Goal: Information Seeking & Learning: Learn about a topic

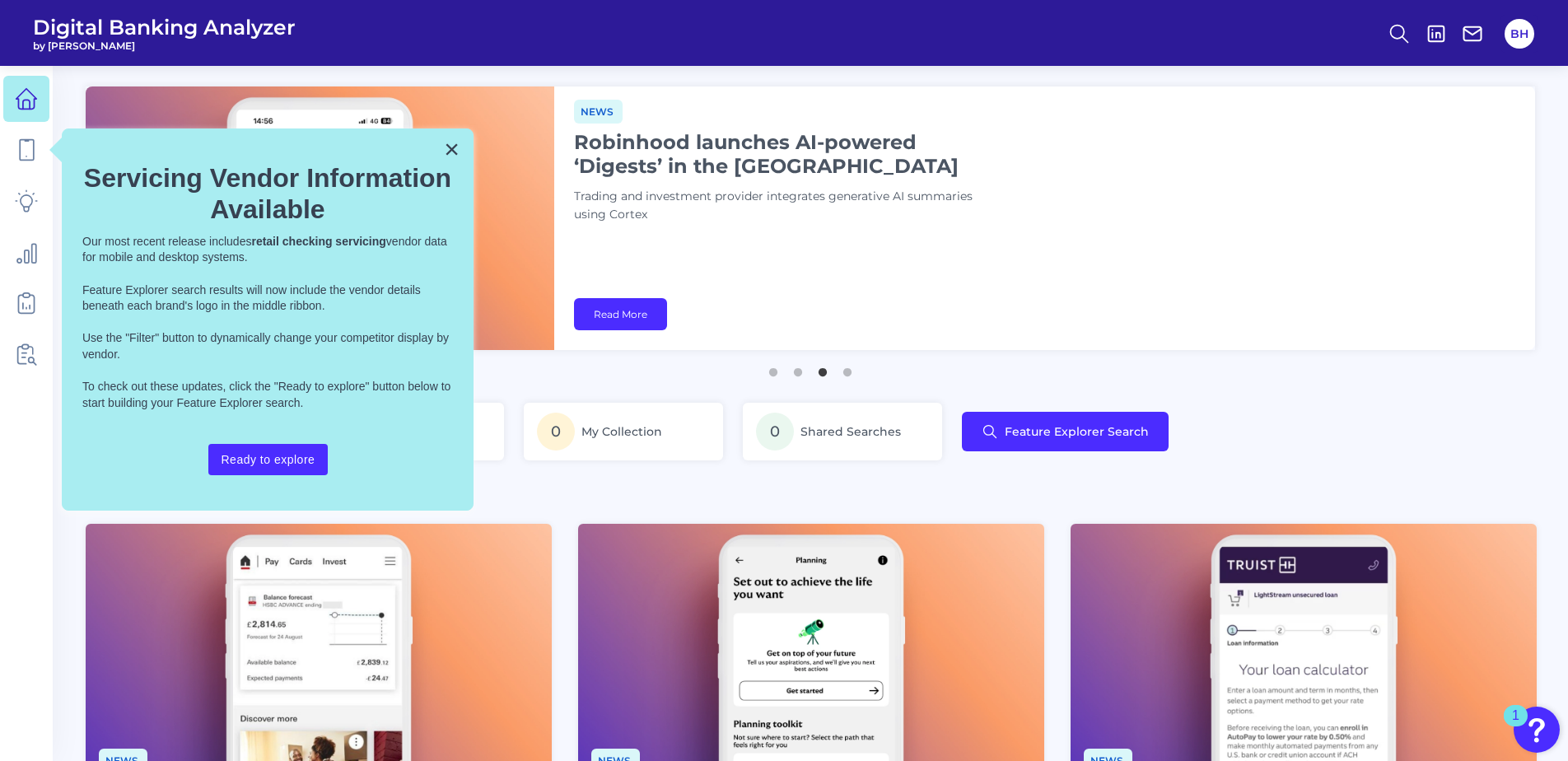
drag, startPoint x: 444, startPoint y: 136, endPoint x: 461, endPoint y: 134, distance: 17.1
click at [444, 136] on button "×" at bounding box center [451, 149] width 15 height 26
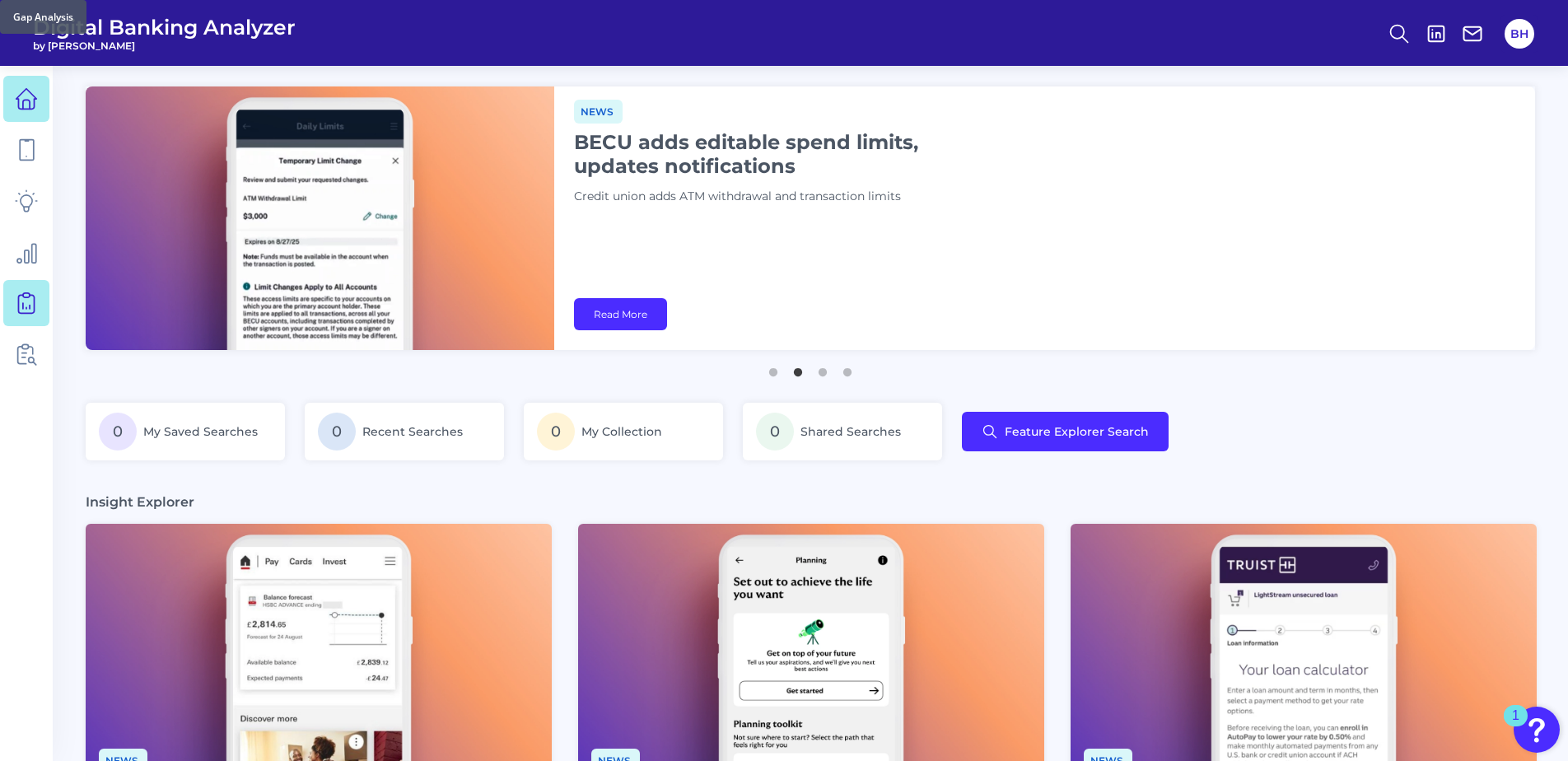
click at [30, 316] on link at bounding box center [26, 303] width 46 height 46
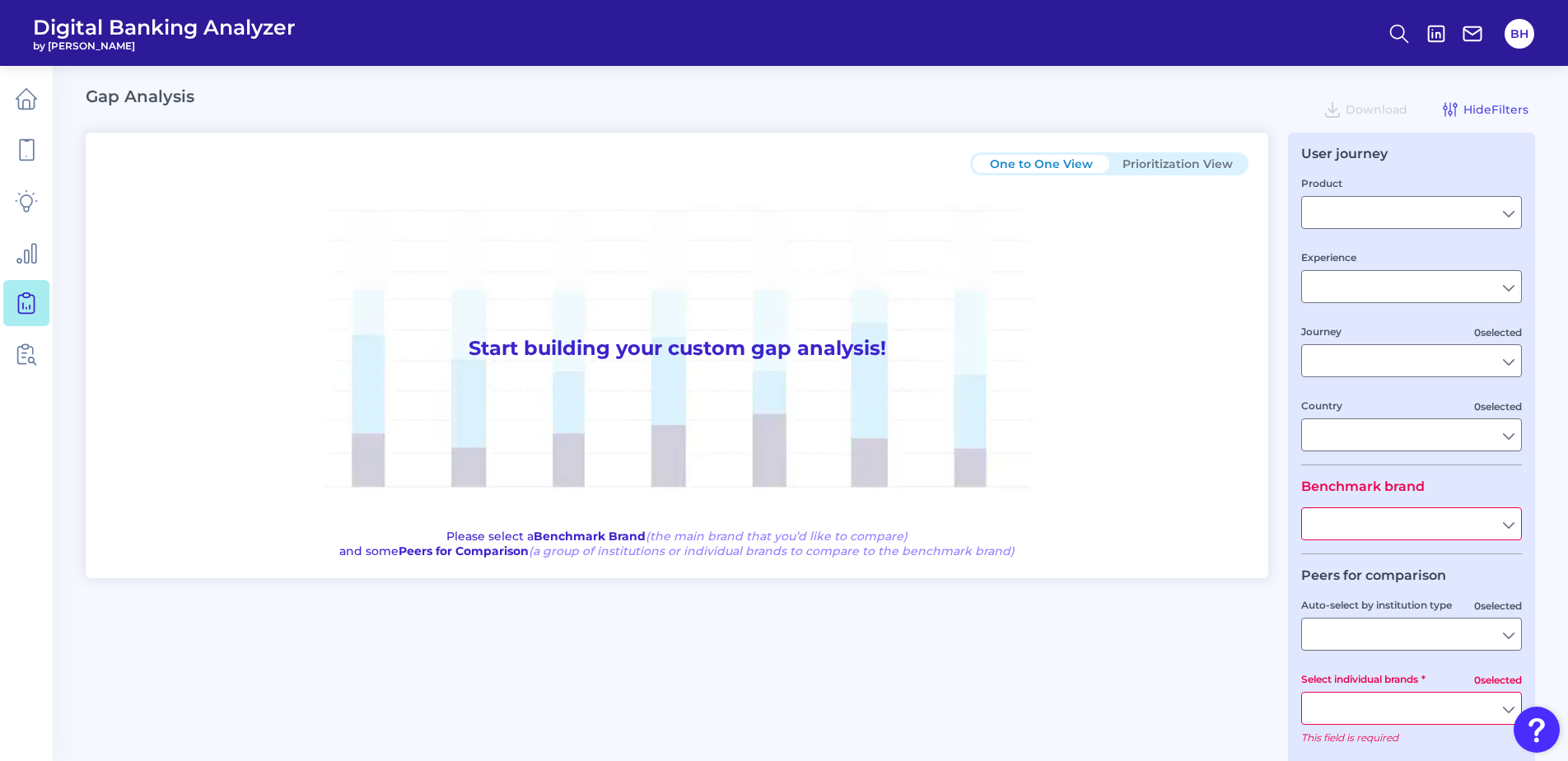
type input "[GEOGRAPHIC_DATA]"
type input "Delta Community Credit Union"
click at [1353, 203] on input "Product" at bounding box center [1411, 212] width 219 height 31
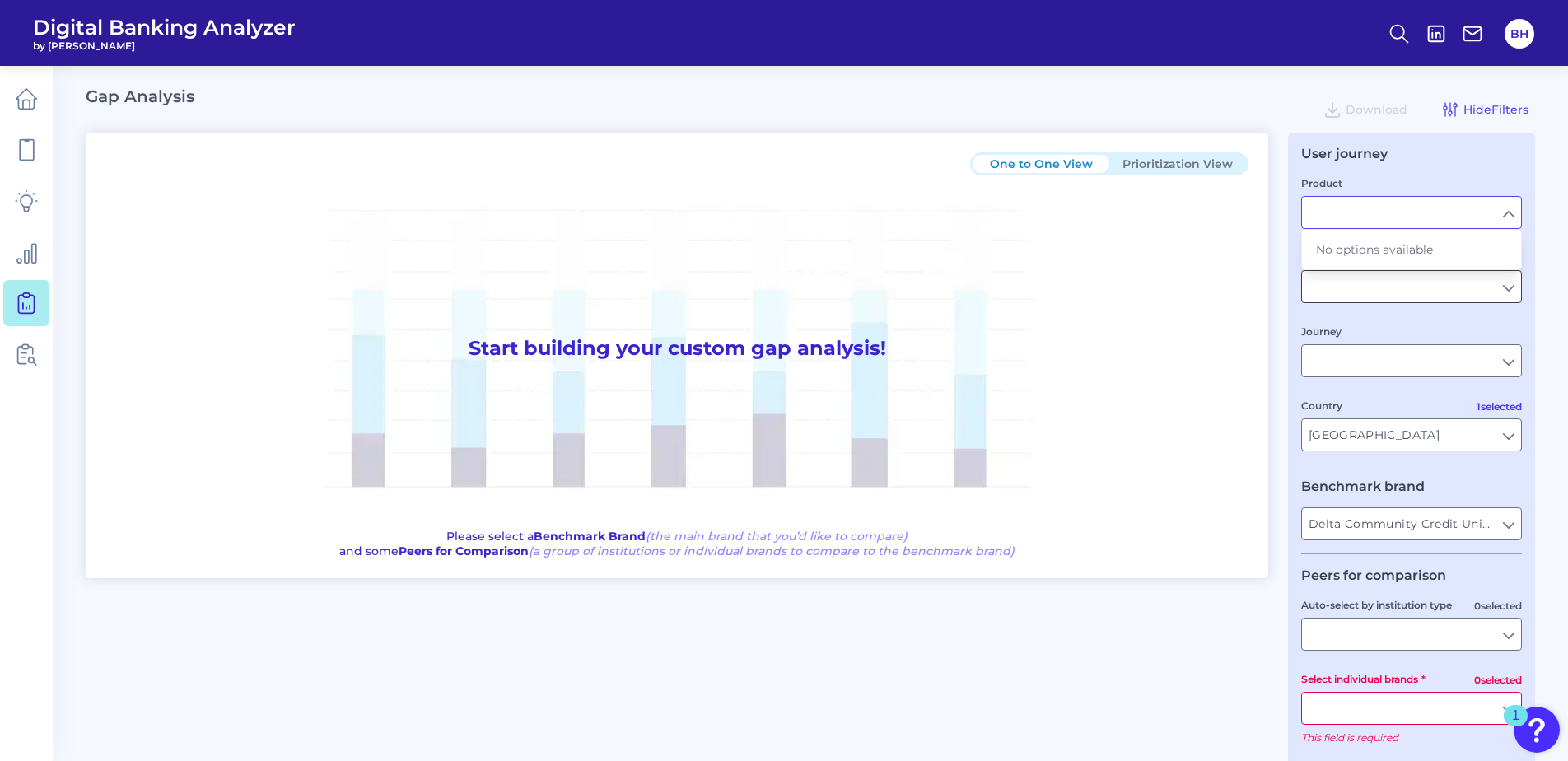
click at [1355, 296] on input "Experience" at bounding box center [1411, 286] width 219 height 31
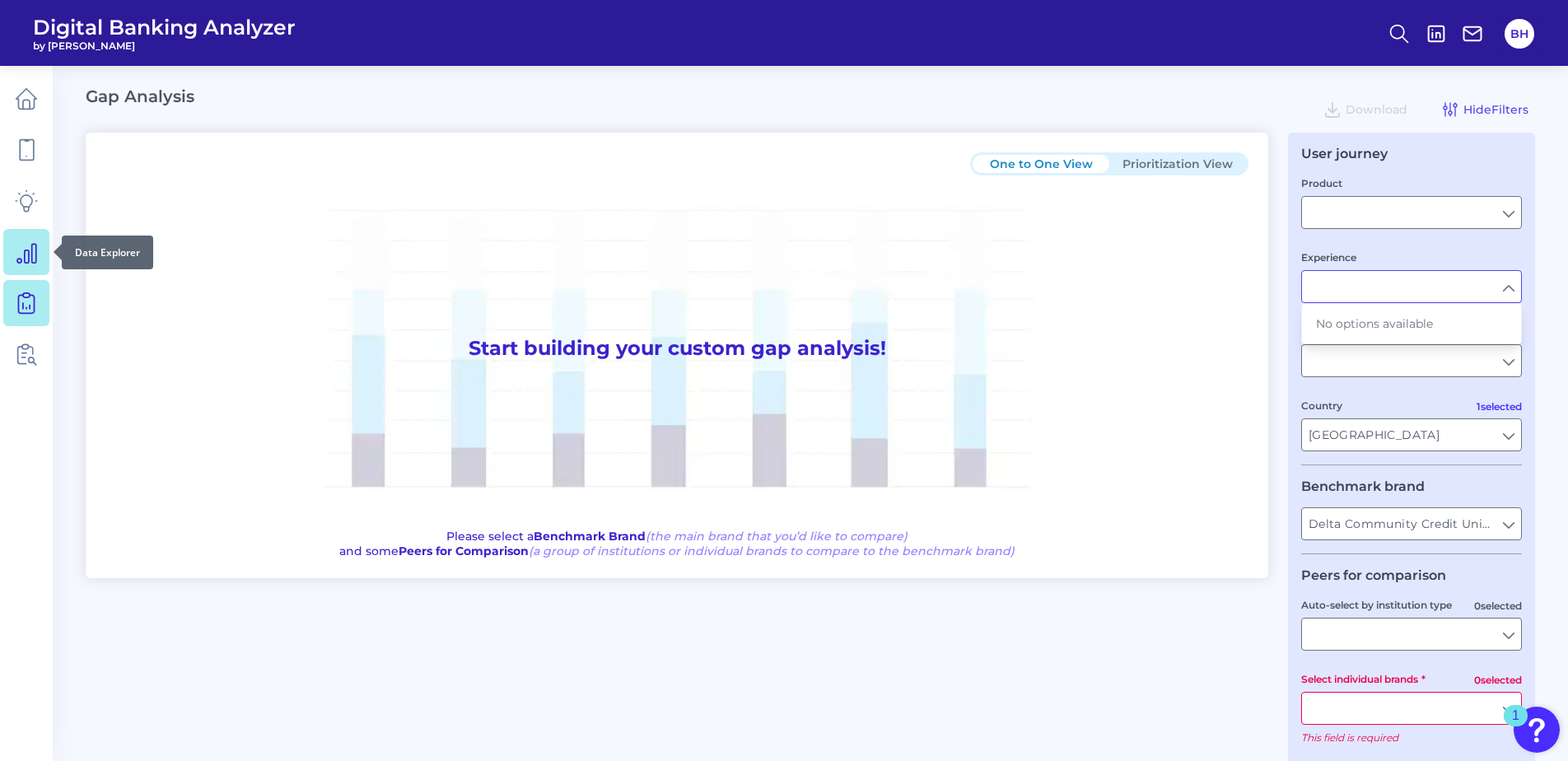
click at [34, 267] on link at bounding box center [26, 251] width 46 height 46
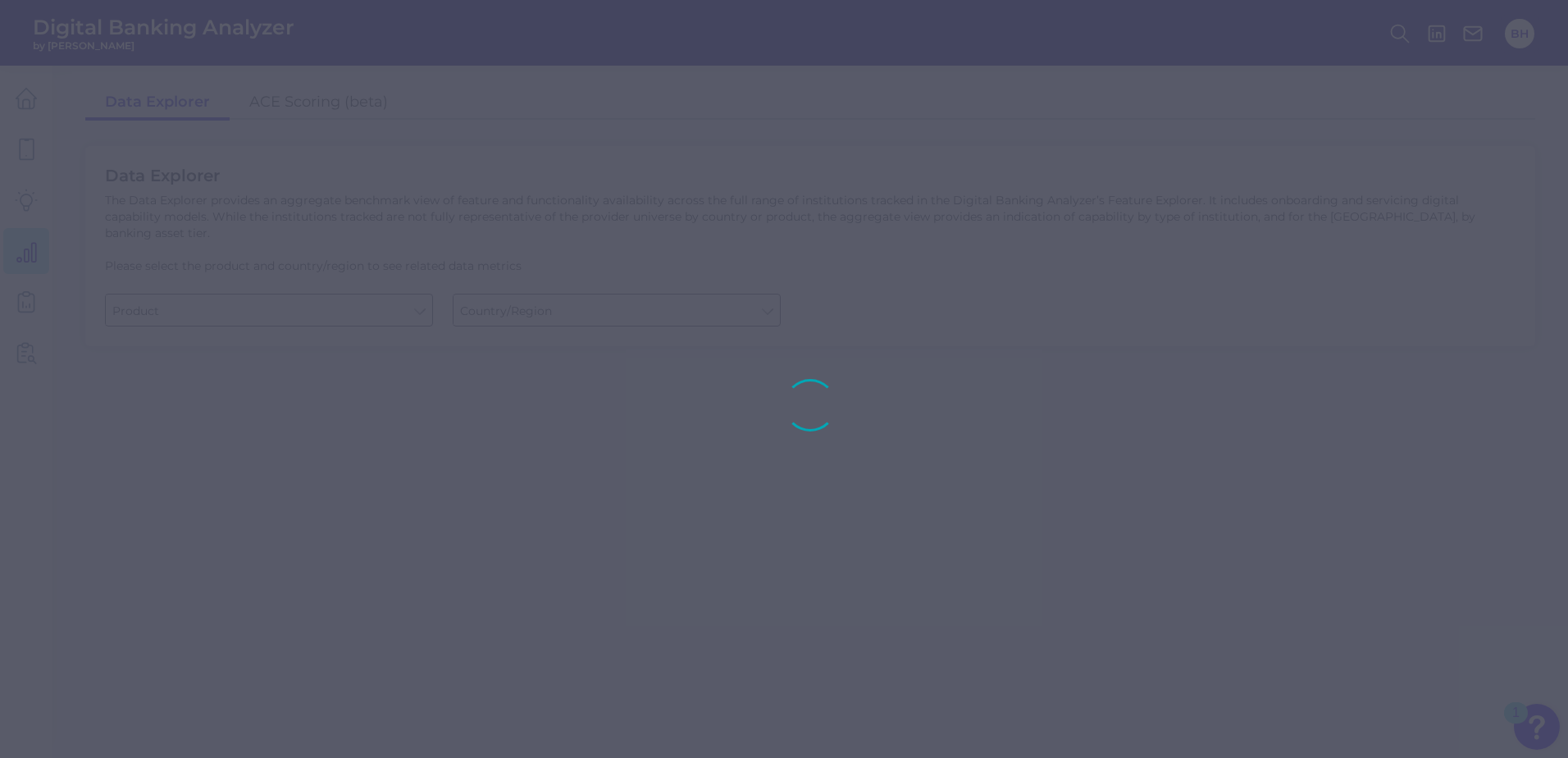
type input "Checking / Current Account"
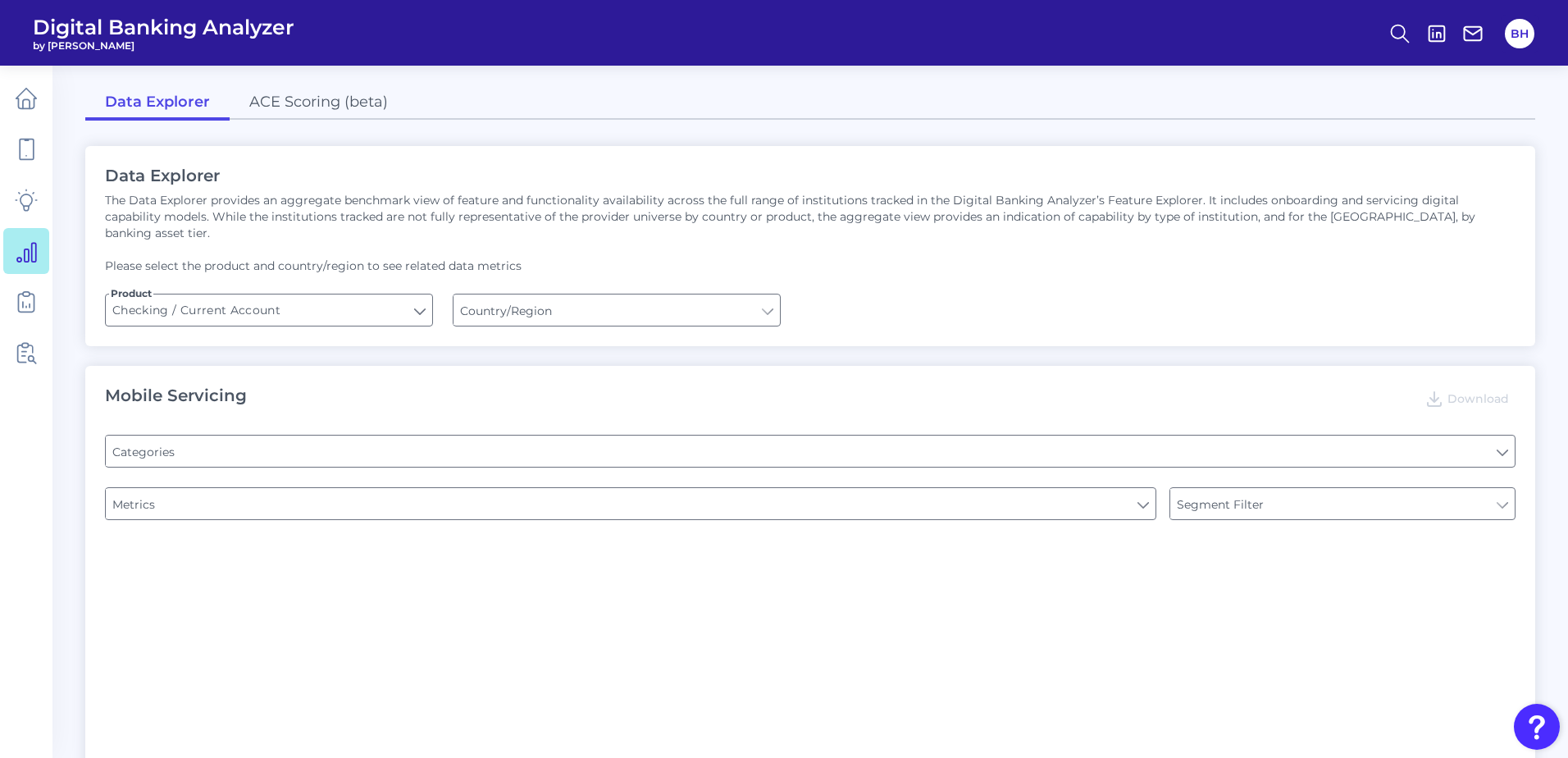
type input "[GEOGRAPHIC_DATA]"
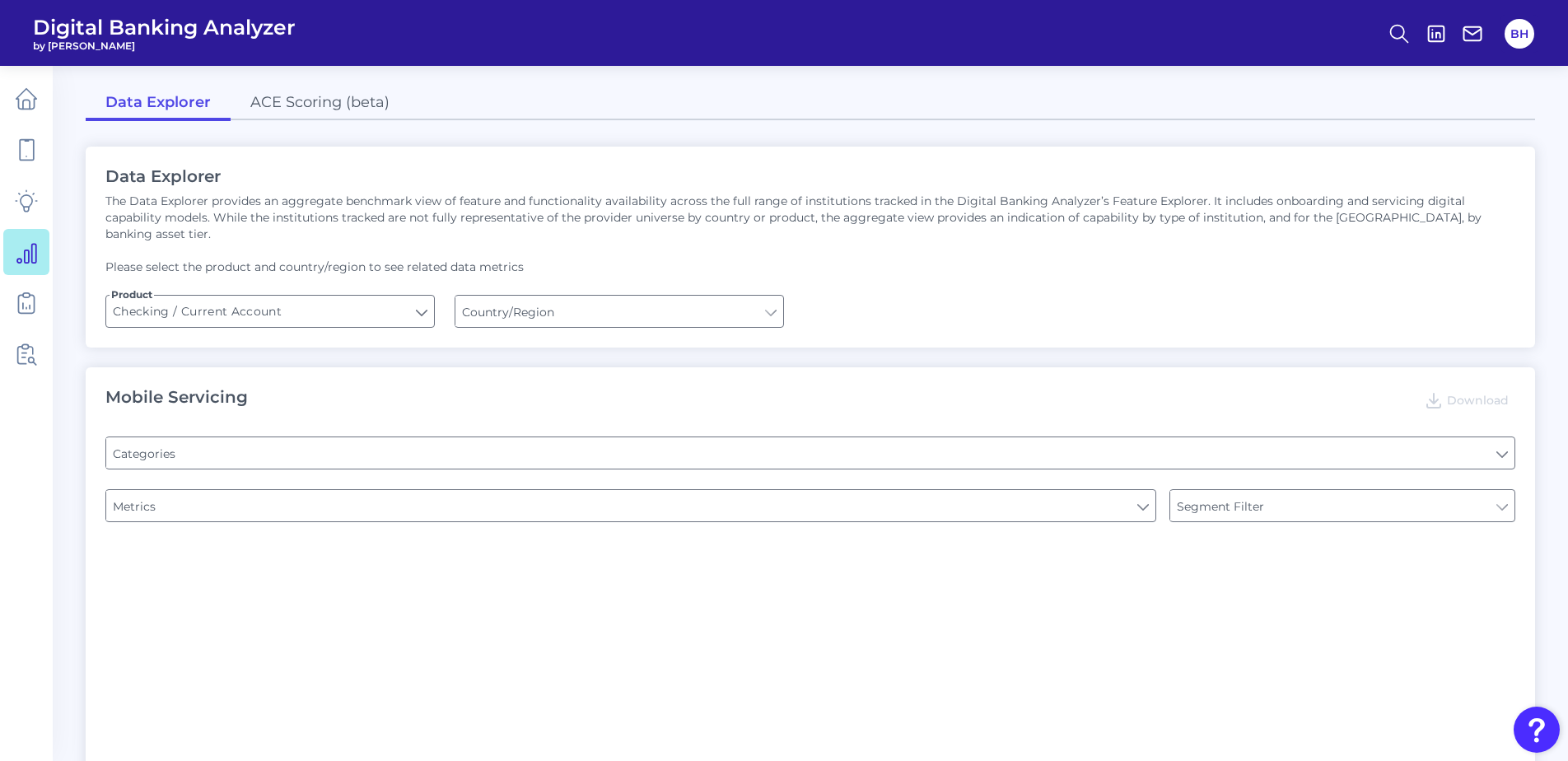
type input "Type of Institution"
type input "Pre-login Features"
type input "Online Banking Registration"
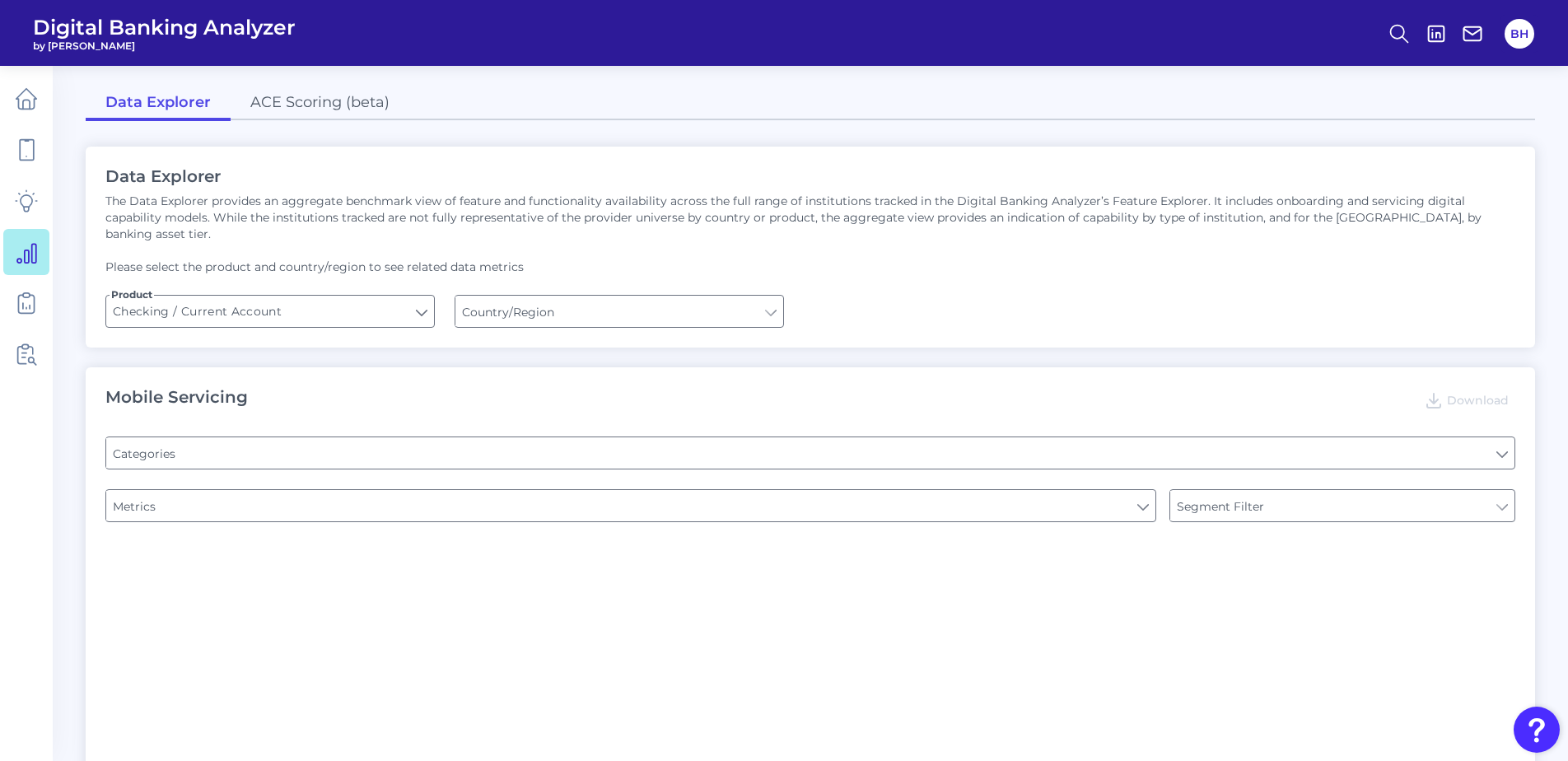
type input "Channel"
type input "Upon opening the app are users immediately prompted to use Touch/Face ID to log…"
type input "Can you register for online banking?"
type input "END-TO-END JOURNEY: Can you apply for the PRODUCT as a new to brand customer on…"
click at [360, 299] on input "Checking / Current Account" at bounding box center [269, 311] width 328 height 31
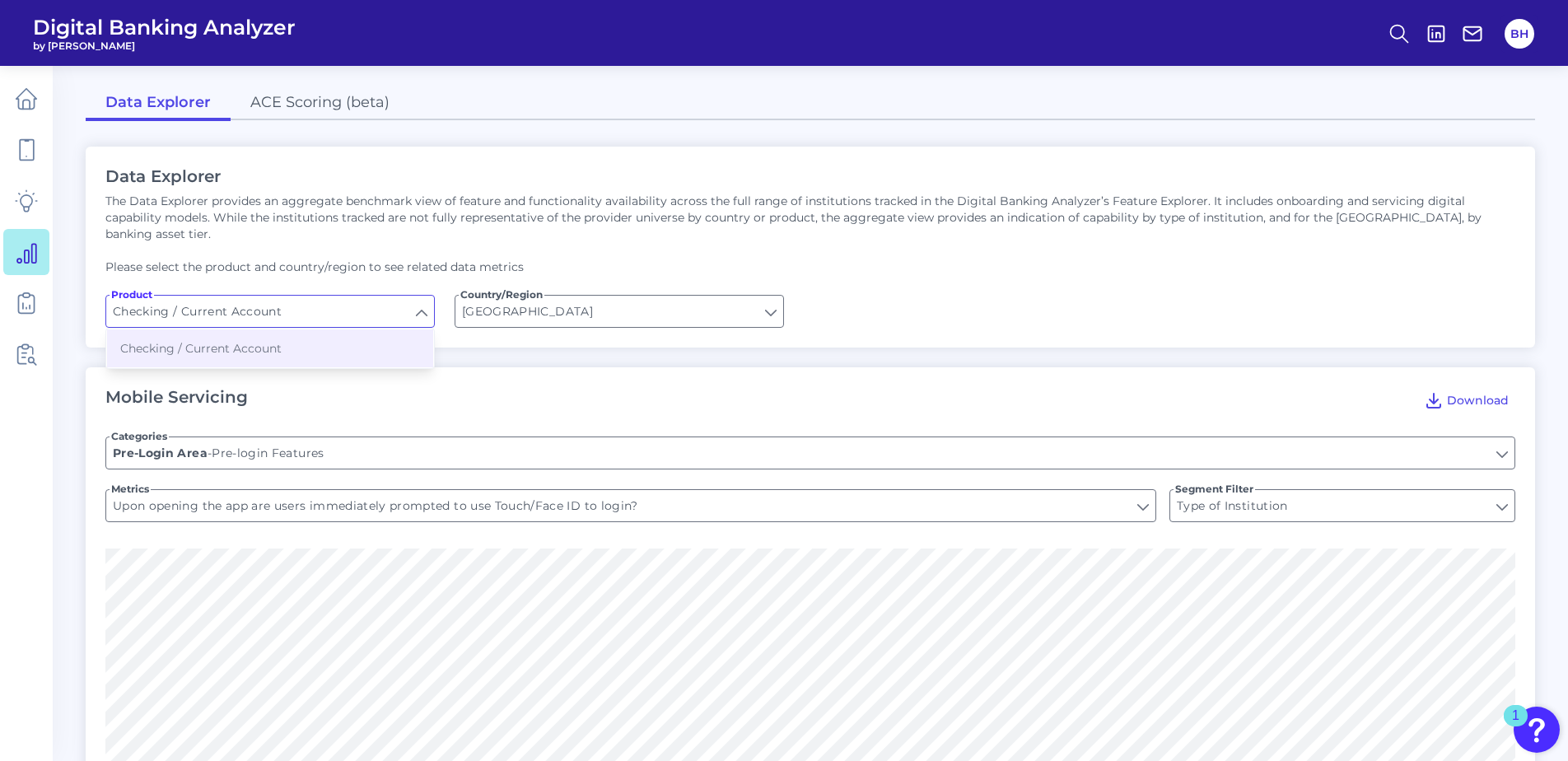
click at [562, 367] on div "Mobile Servicing Download Categories Pre-login Features Pre-Login Area - Pre-lo…" at bounding box center [810, 766] width 1449 height 797
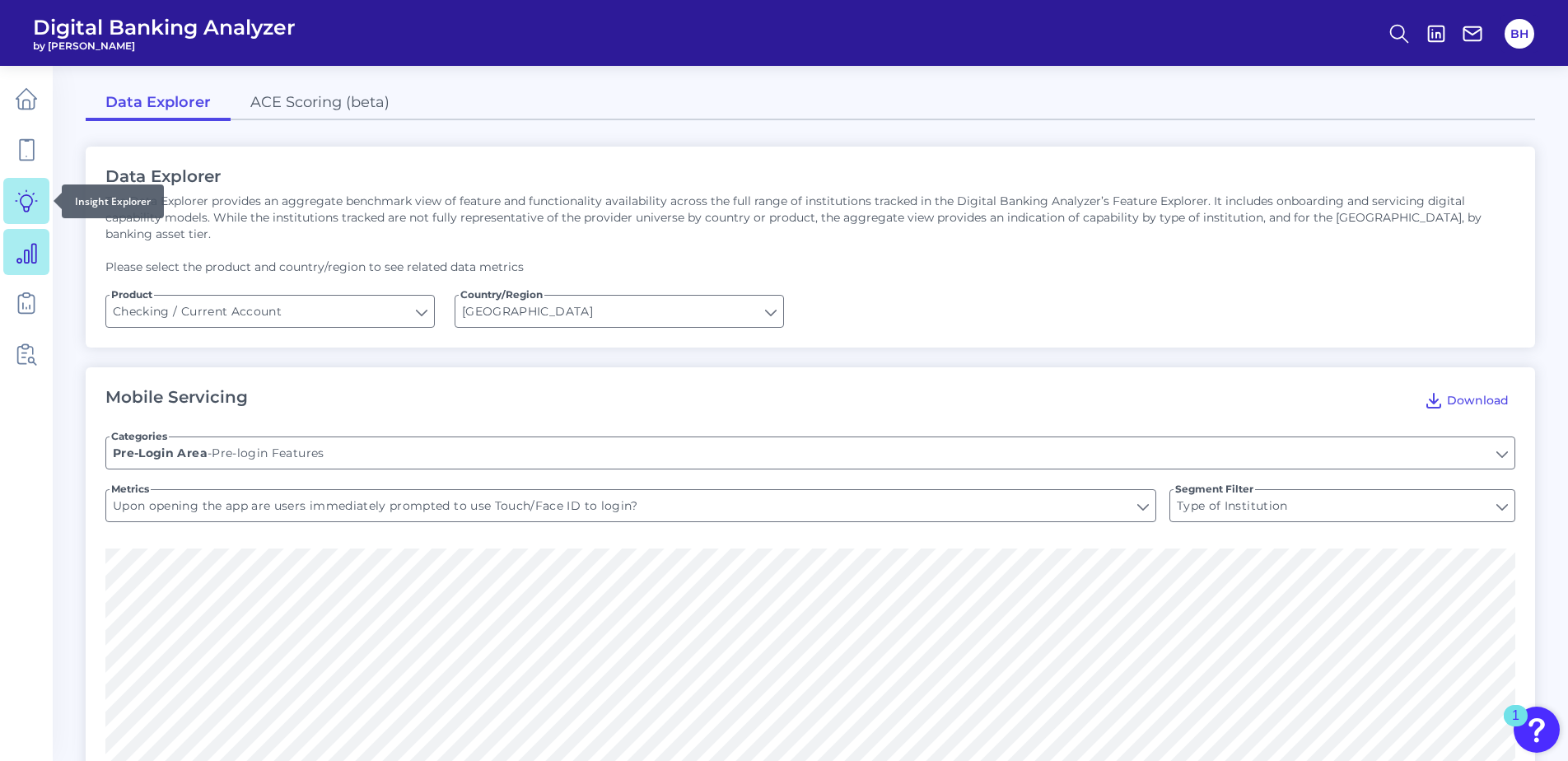
click at [36, 212] on icon at bounding box center [26, 201] width 23 height 23
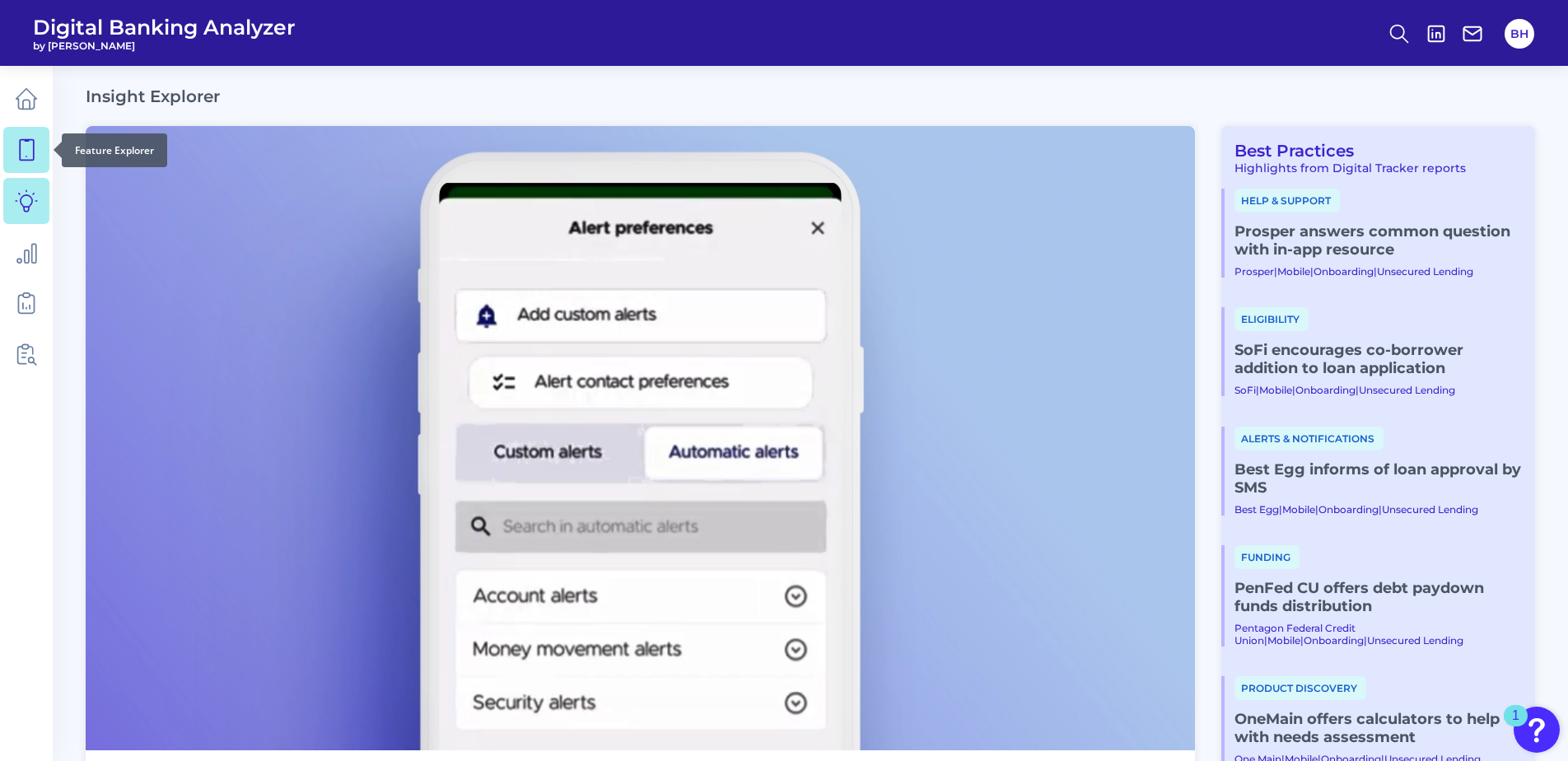
click at [27, 143] on icon at bounding box center [26, 149] width 23 height 23
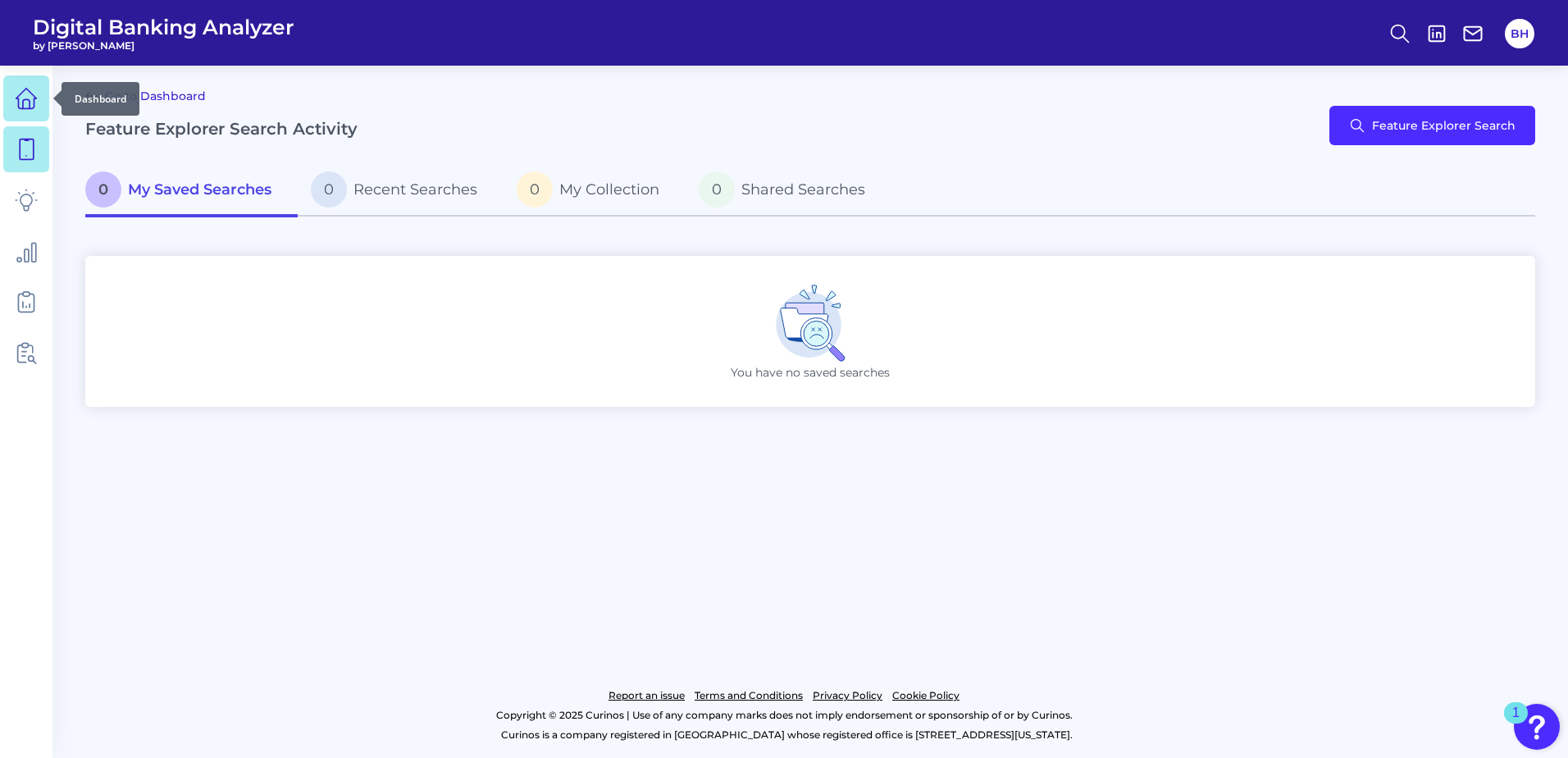
click at [23, 108] on icon at bounding box center [26, 104] width 7 height 9
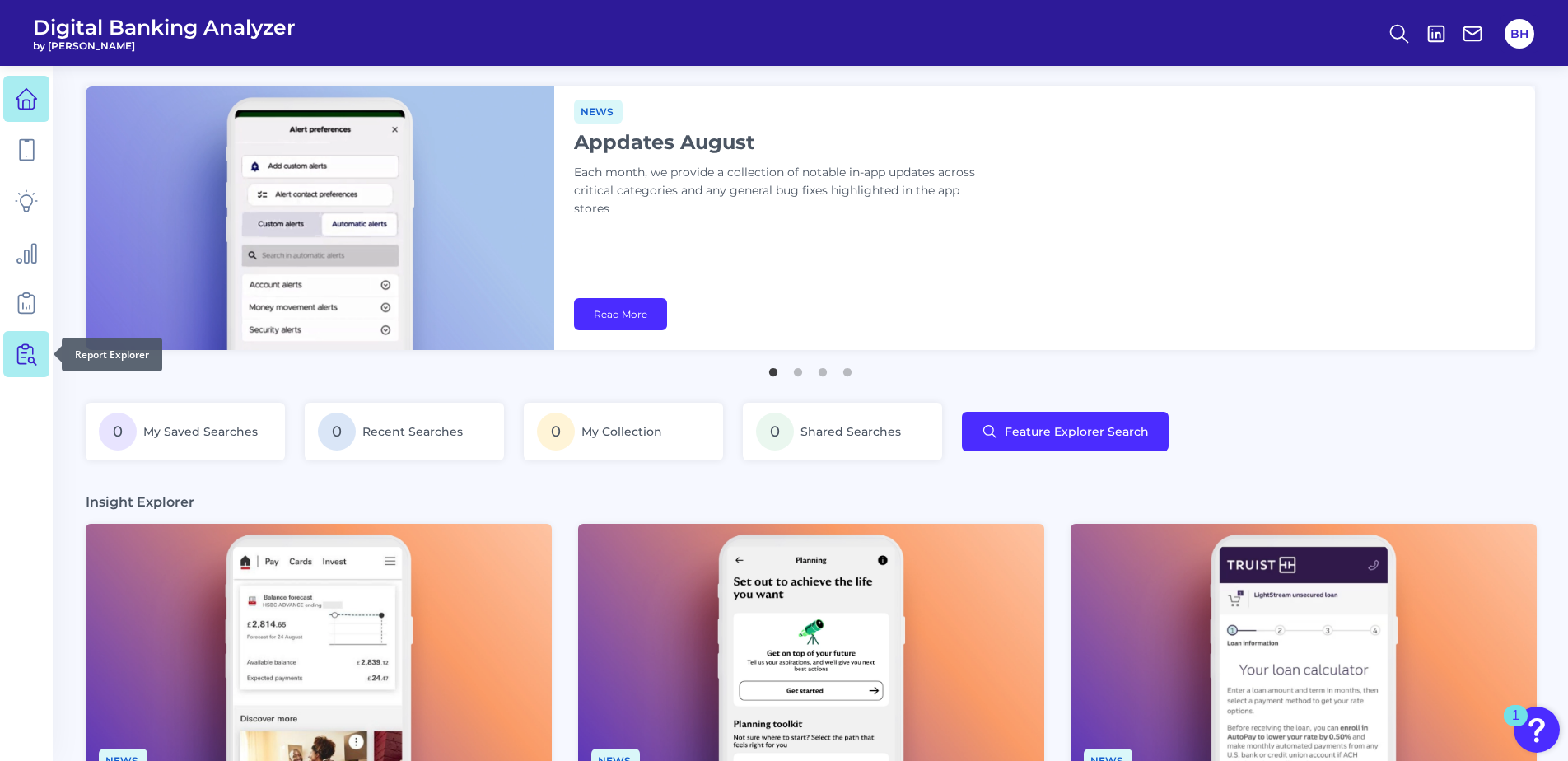
click at [29, 348] on icon at bounding box center [29, 355] width 14 height 20
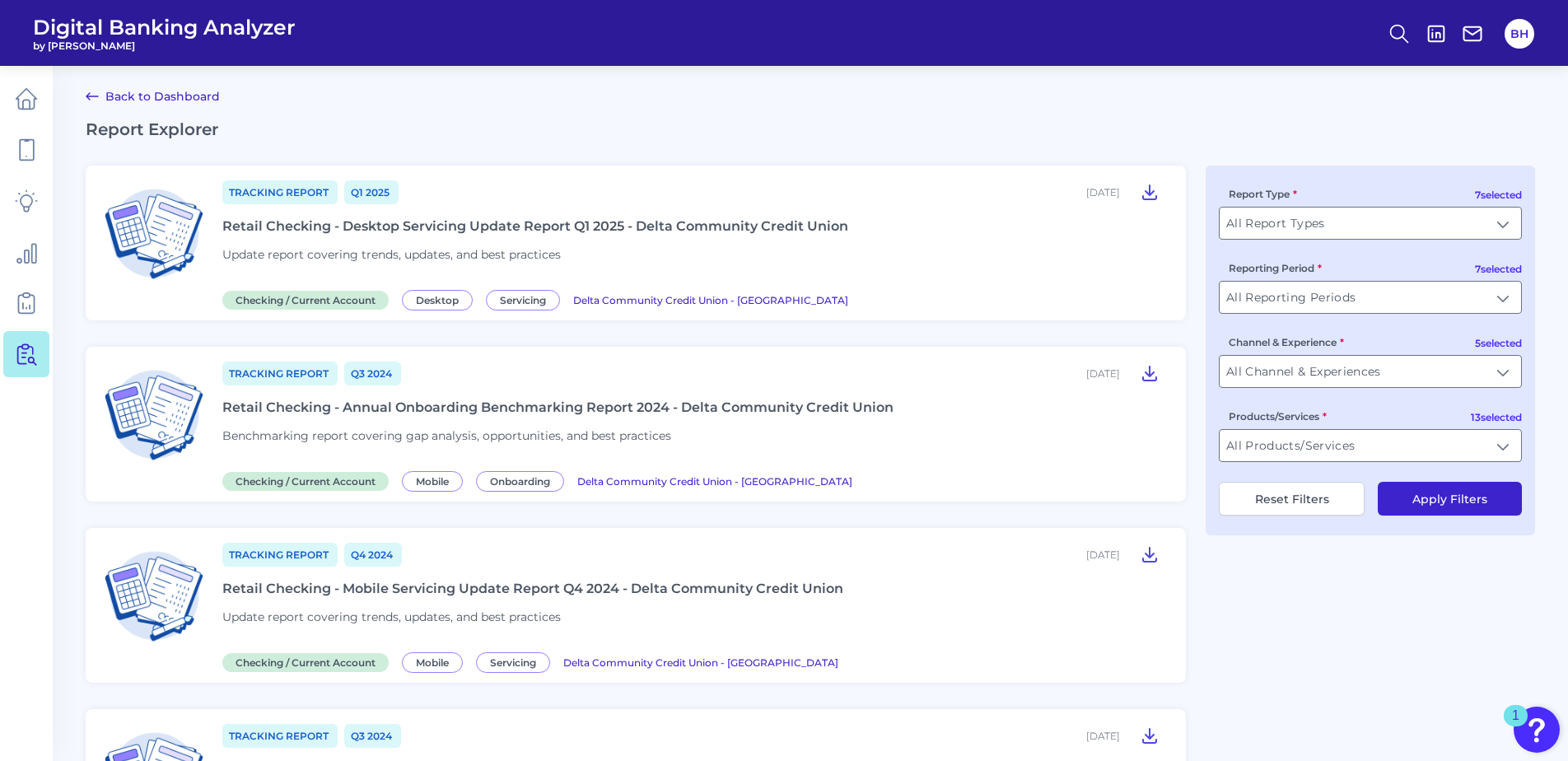
click at [1302, 240] on div "7 selected Report Type All Report Types All Report Types 7 selected Reporting P…" at bounding box center [1370, 350] width 329 height 370
click at [1315, 223] on input "All Report Types" at bounding box center [1371, 223] width 301 height 31
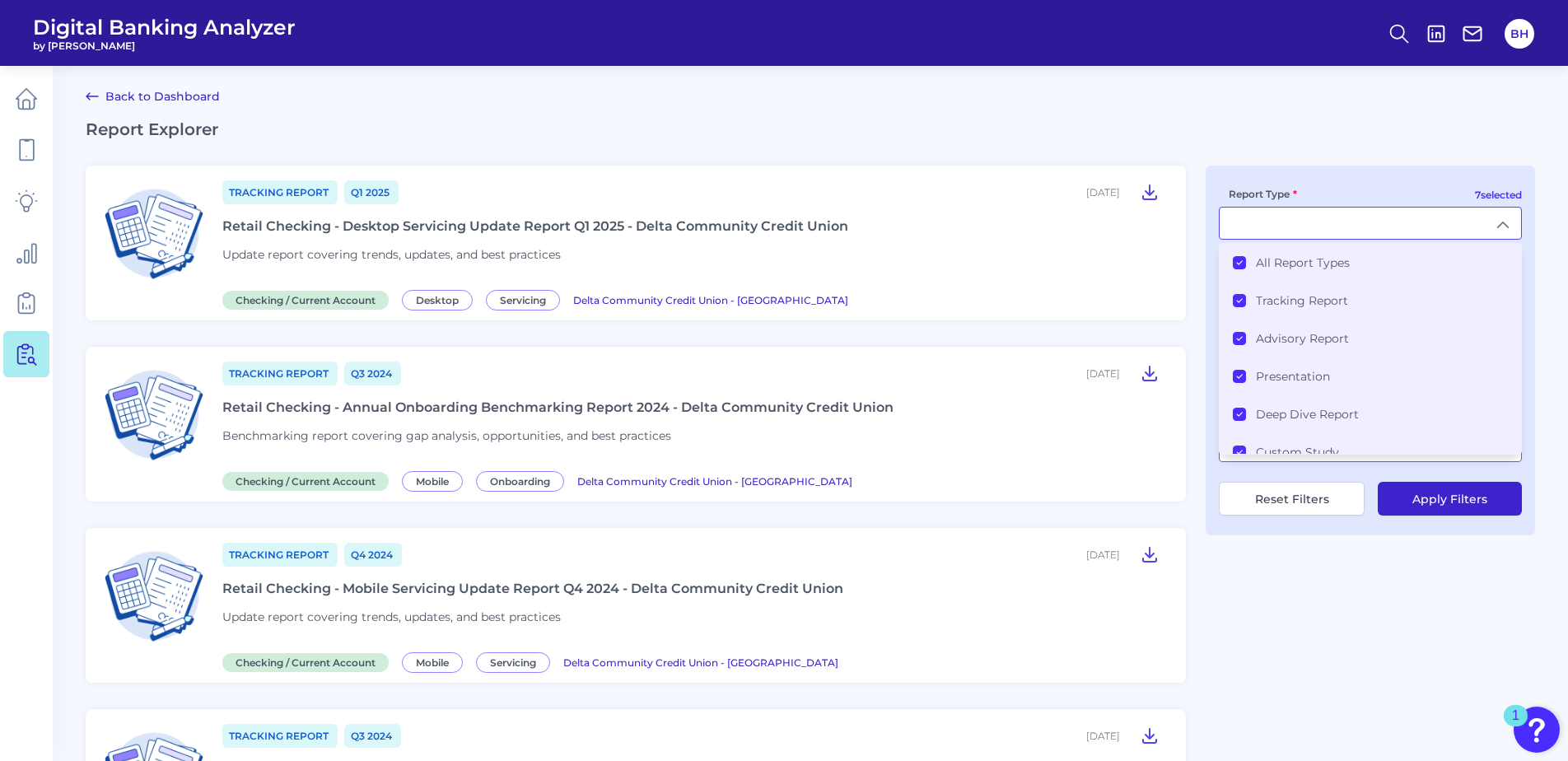
type input "All Report Types"
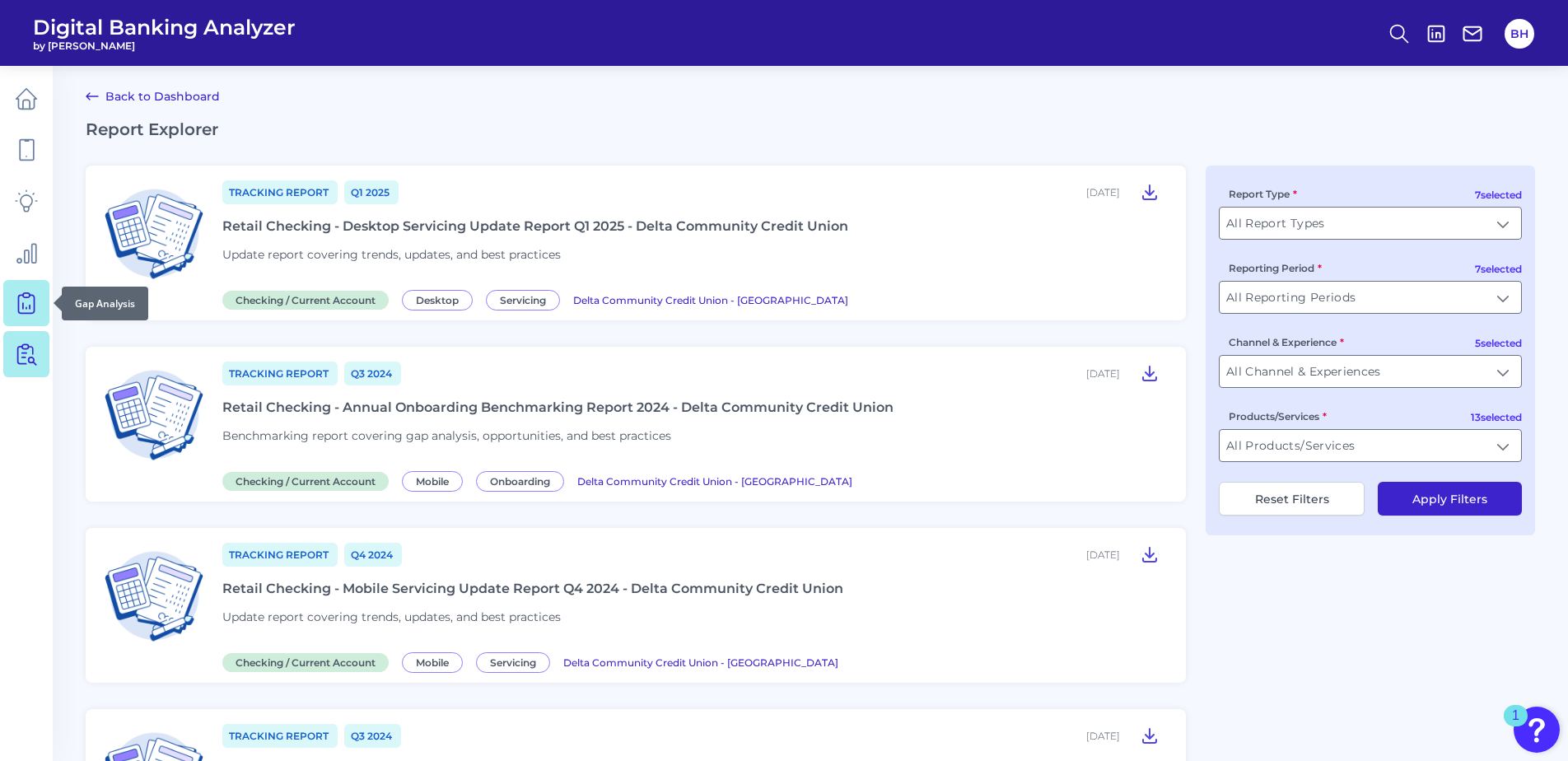
click at [36, 291] on icon at bounding box center [26, 302] width 23 height 23
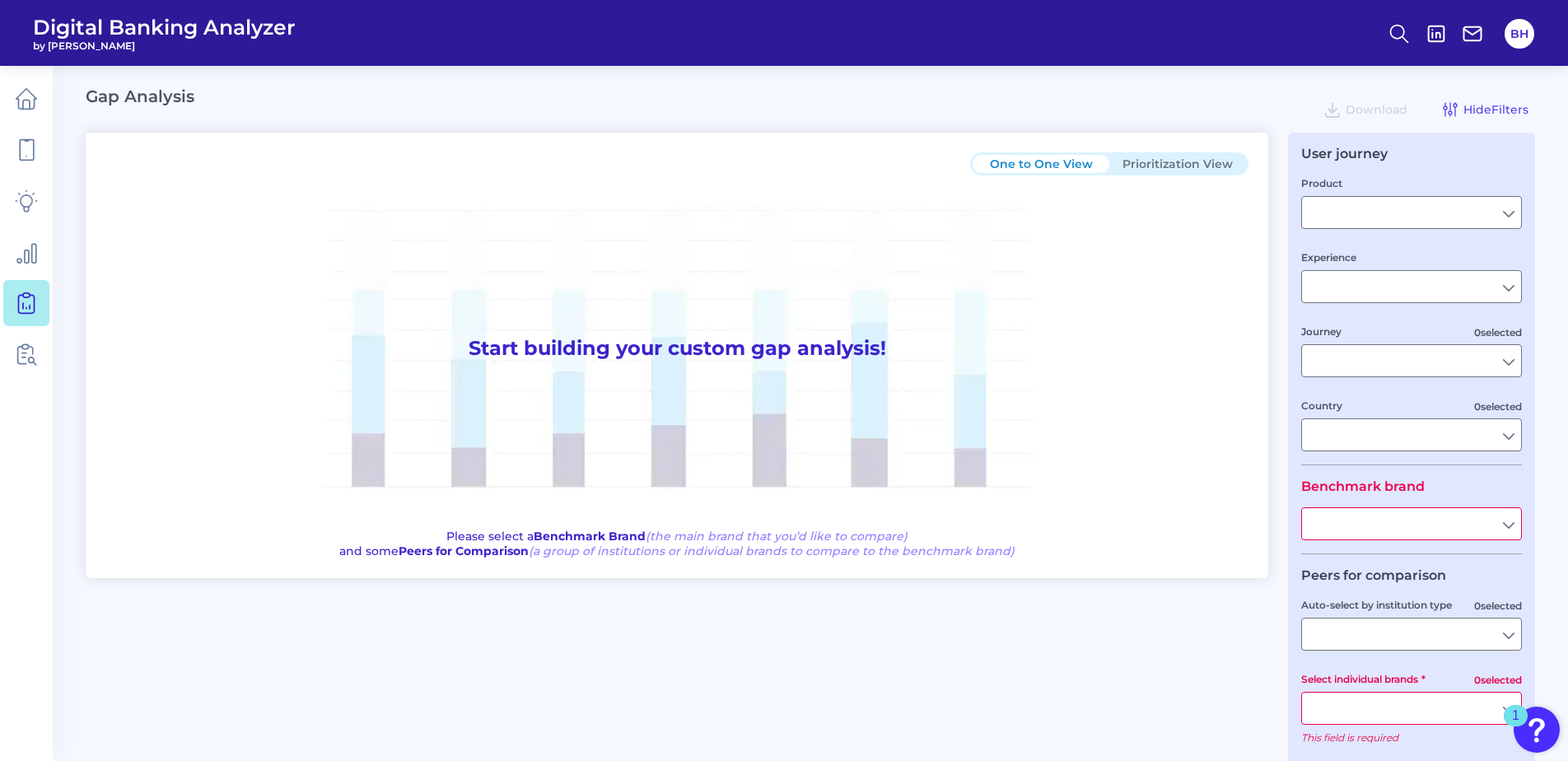
type input "[GEOGRAPHIC_DATA]"
type input "Delta Community Credit Union"
click at [1400, 220] on input "Product" at bounding box center [1411, 212] width 219 height 31
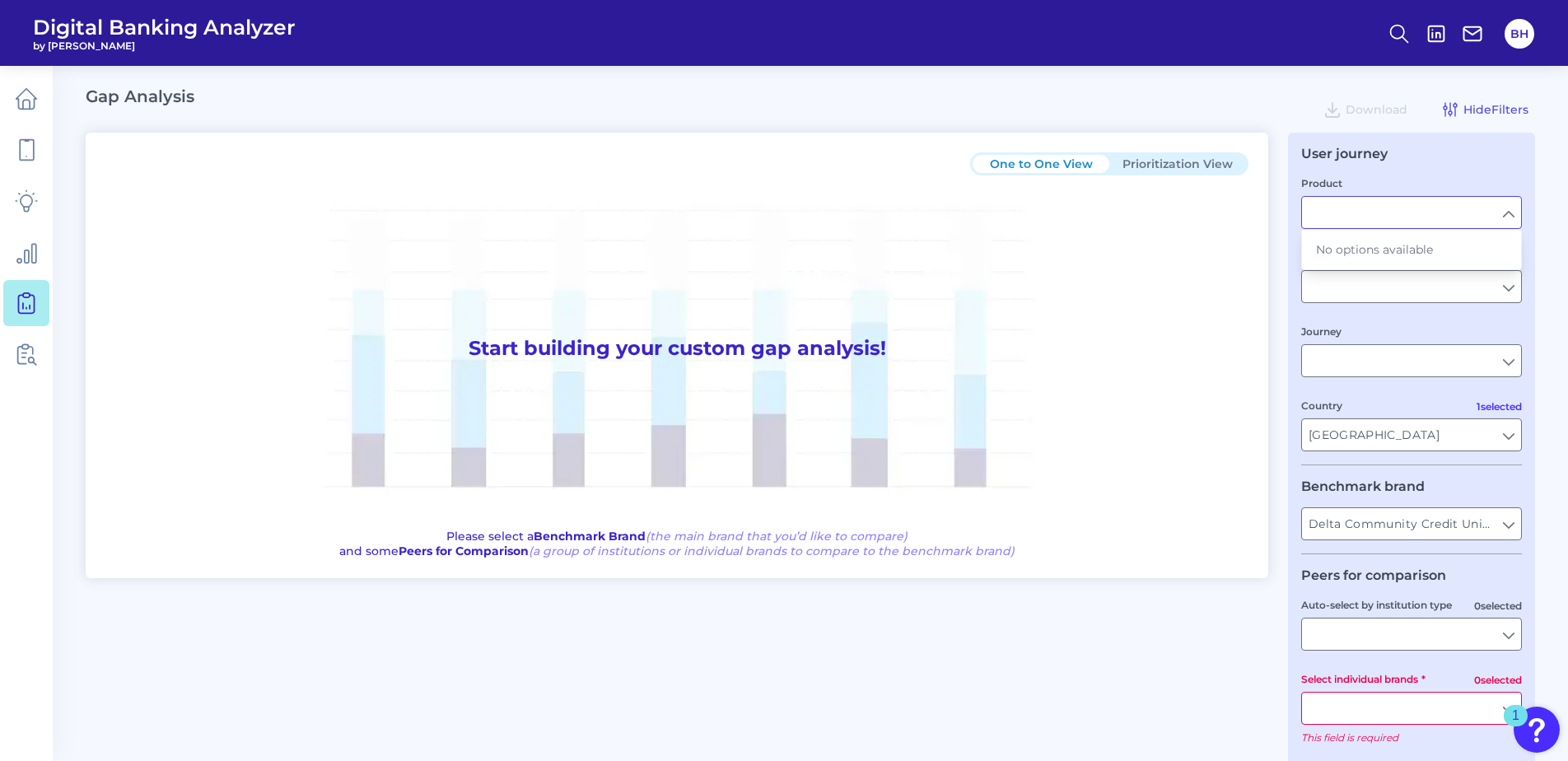
click at [1414, 224] on input "Product" at bounding box center [1411, 212] width 219 height 31
click at [1365, 284] on input "Experience" at bounding box center [1411, 286] width 219 height 31
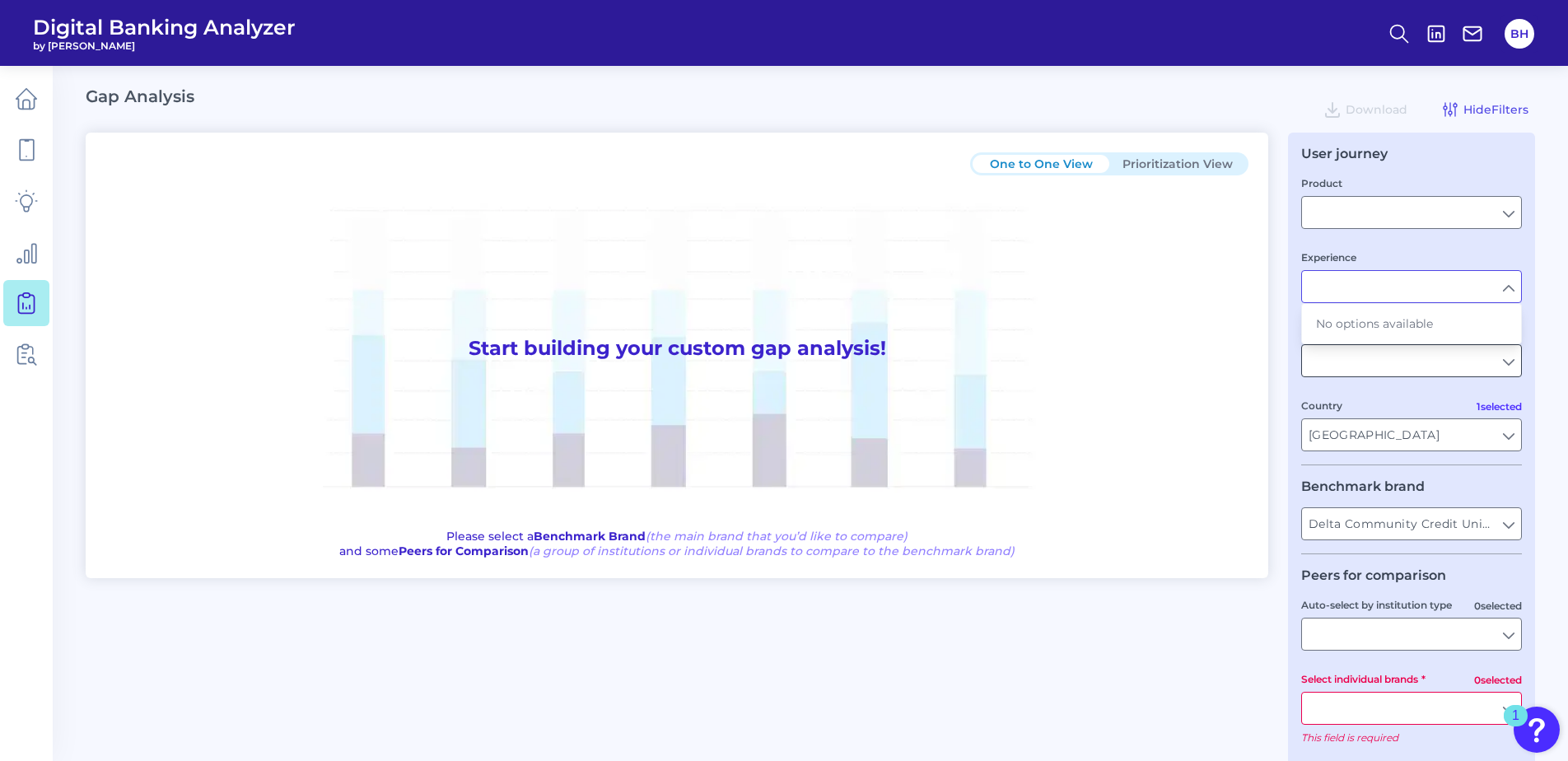
drag, startPoint x: 1381, startPoint y: 288, endPoint x: 1387, endPoint y: 345, distance: 57.3
click at [1382, 288] on input "Experience" at bounding box center [1411, 286] width 219 height 31
click at [1379, 367] on input "All Journeys" at bounding box center [1411, 361] width 219 height 31
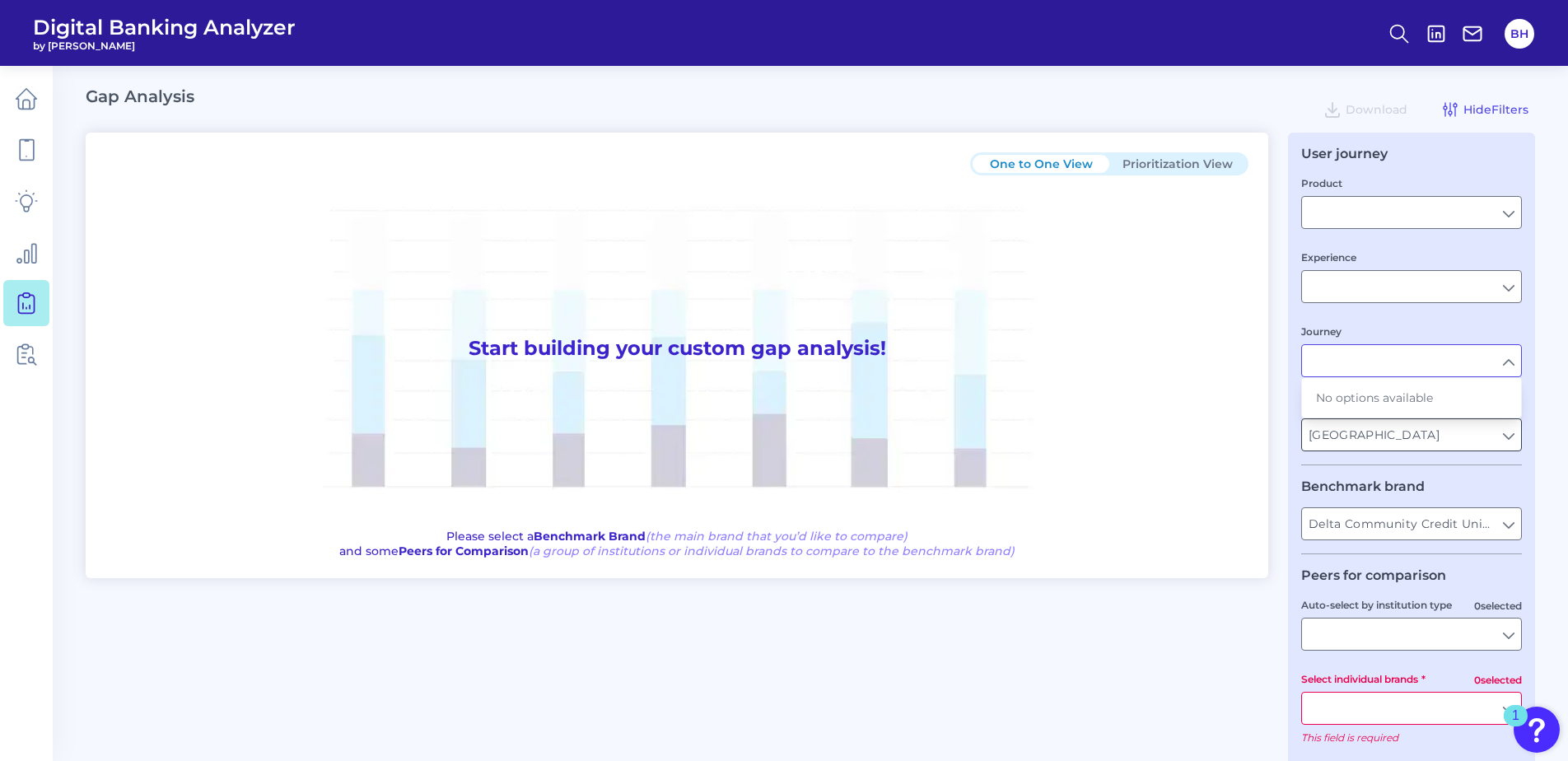
click at [1373, 445] on input "[GEOGRAPHIC_DATA]" at bounding box center [1411, 434] width 219 height 31
type input "All Journeys"
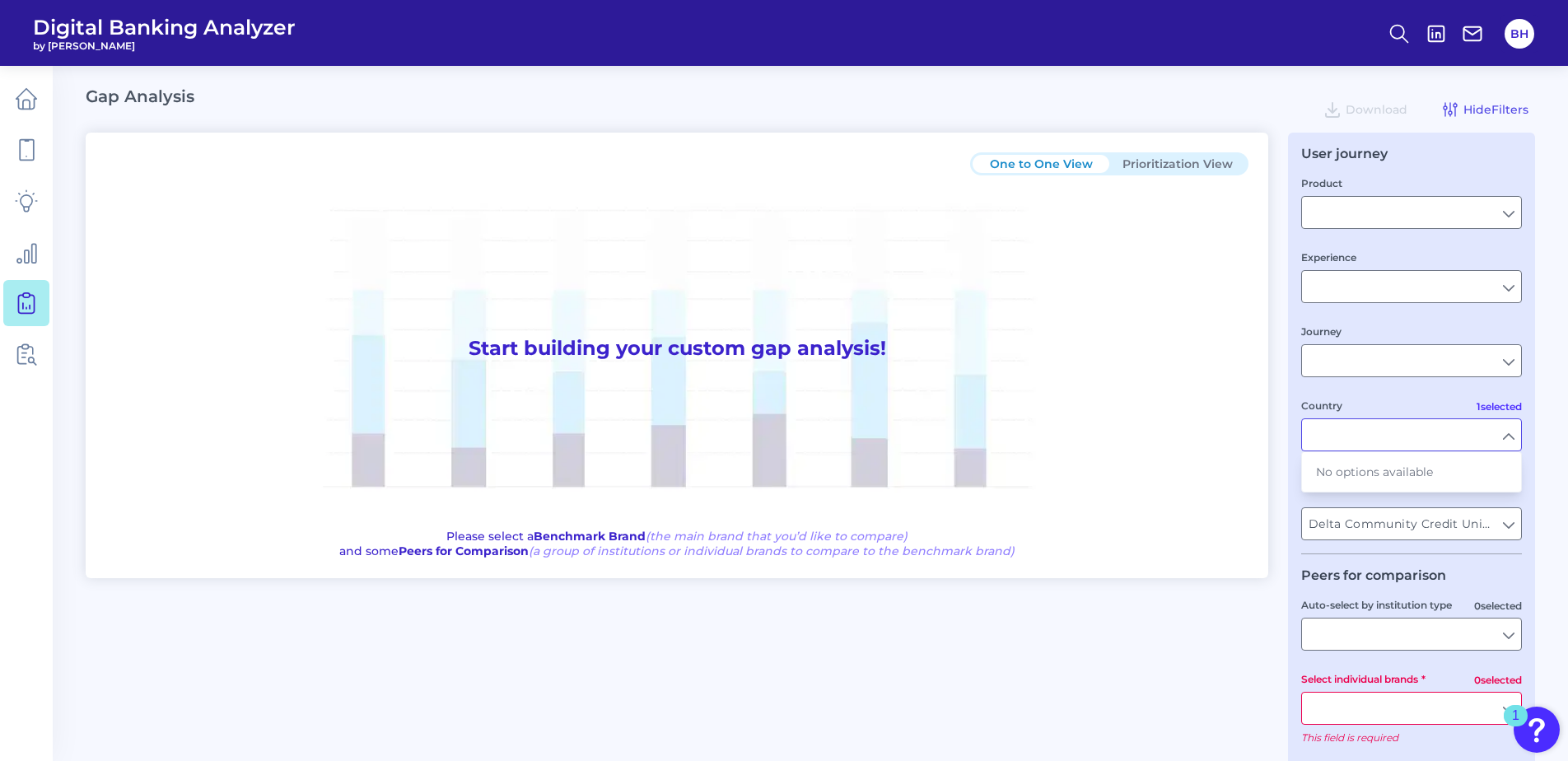
click at [1438, 505] on fieldset "Benchmark brand Delta Community Credit Union Delta Community Credit Union" at bounding box center [1411, 516] width 221 height 75
type input "[GEOGRAPHIC_DATA]"
click at [1438, 518] on input "Delta Community Credit Union" at bounding box center [1411, 523] width 219 height 31
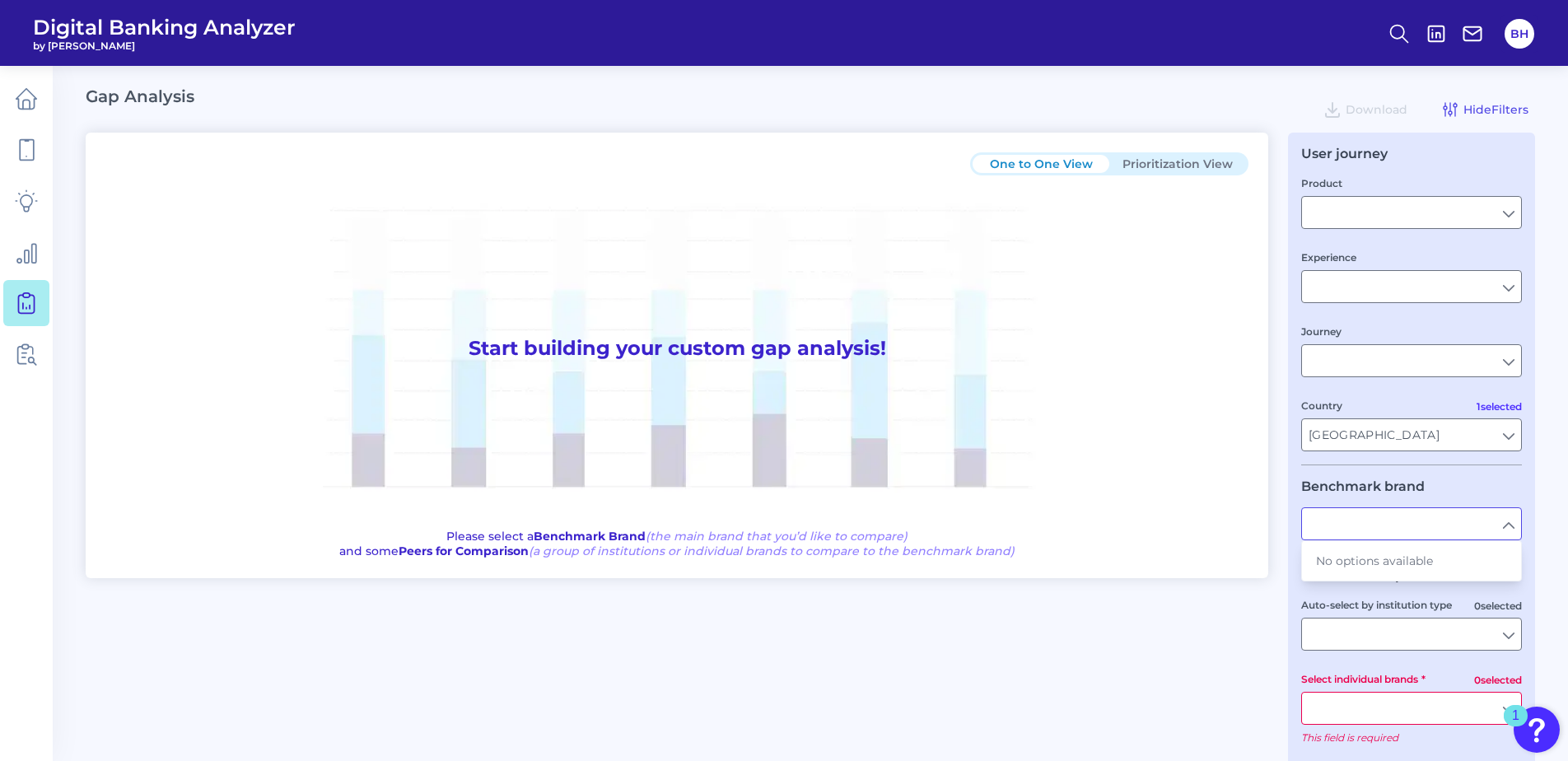
click at [1429, 516] on input "text" at bounding box center [1411, 523] width 219 height 31
type input "Delta Community Credit Union"
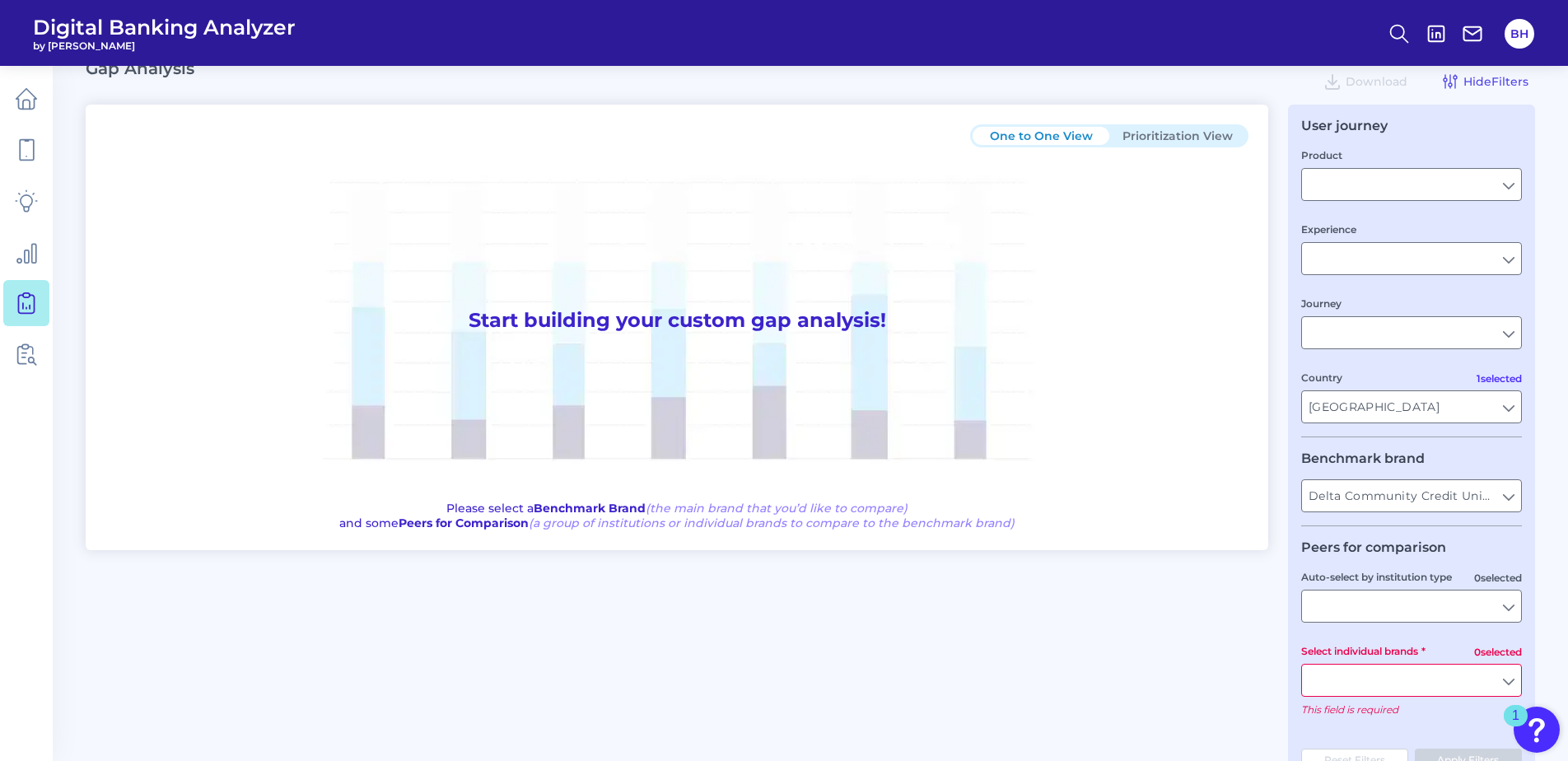
scroll to position [76, 0]
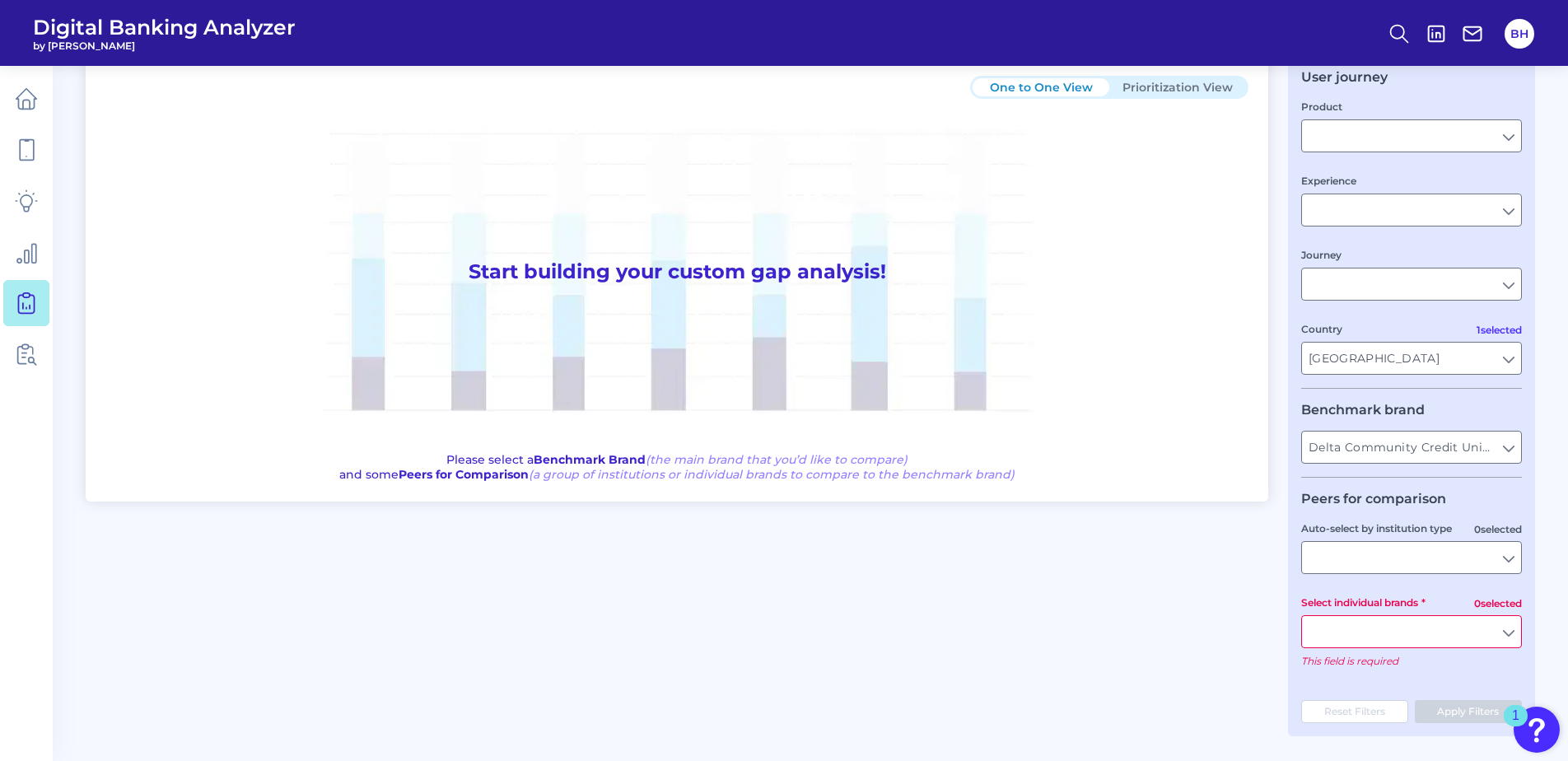
click at [1521, 638] on input "All Select individual brands" at bounding box center [1411, 631] width 219 height 31
click at [1025, 595] on div "One to One View Prioritization View Start building your custom gap analysis! Pl…" at bounding box center [810, 396] width 1449 height 681
type input "All Select individual brands"
click at [1415, 627] on input "All Select individual brands" at bounding box center [1411, 631] width 219 height 31
click at [1366, 682] on div "No options available" at bounding box center [1411, 669] width 218 height 38
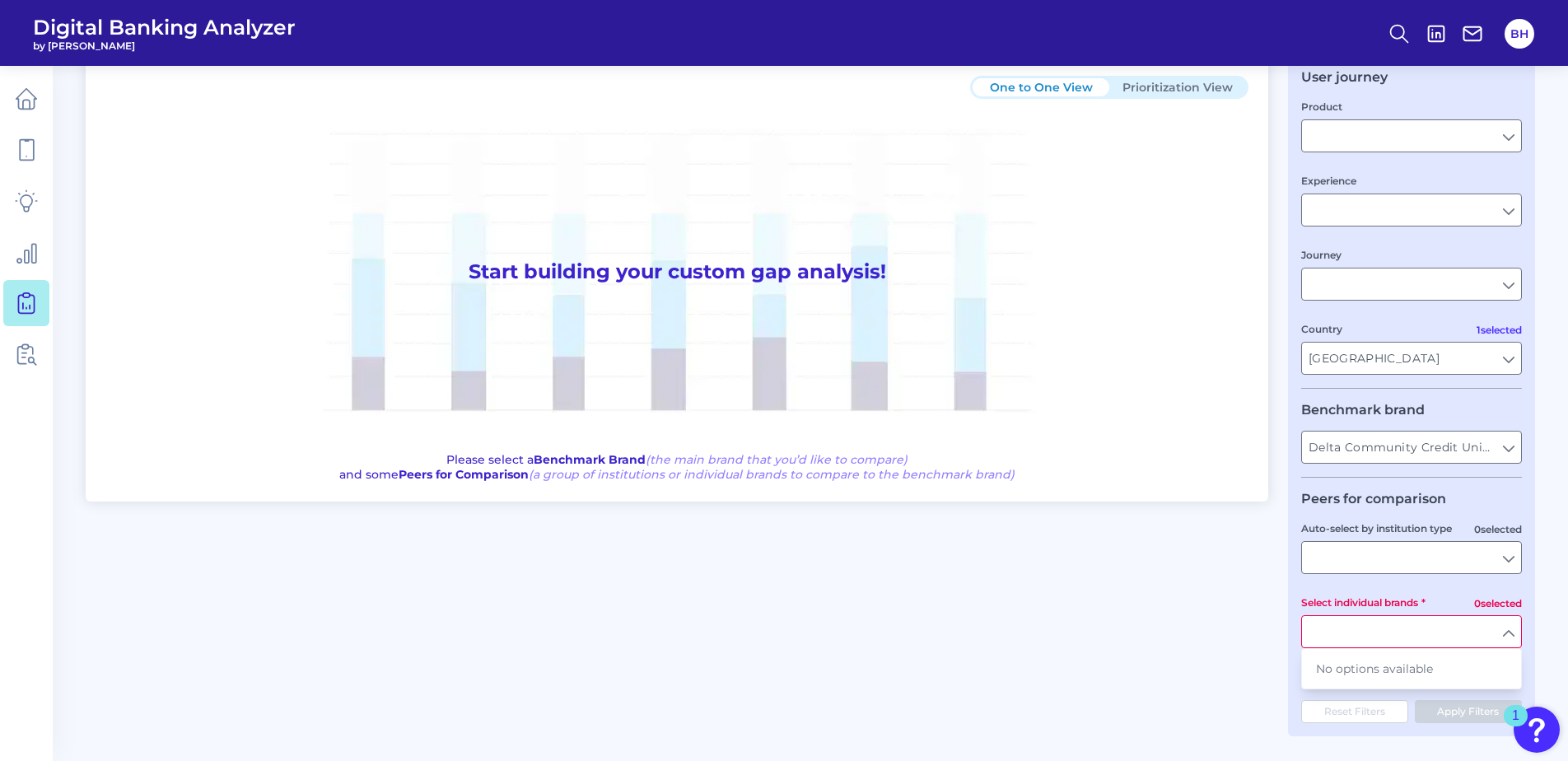
click at [1234, 666] on div "One to One View Prioritization View Start building your custom gap analysis! Pl…" at bounding box center [810, 396] width 1449 height 681
type input "All Select individual brands"
